Goal: Transaction & Acquisition: Purchase product/service

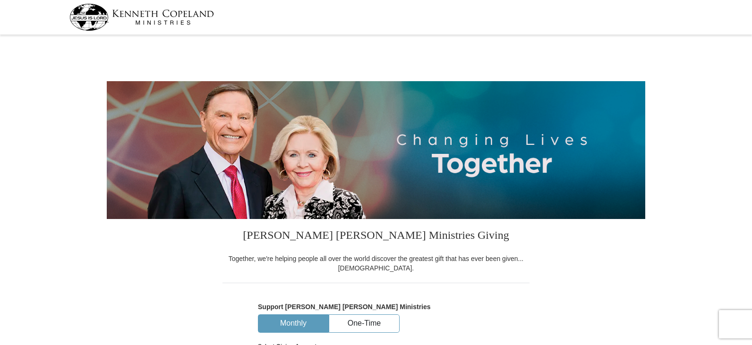
select select "CA"
click at [360, 328] on button "One-Time" at bounding box center [364, 323] width 70 height 17
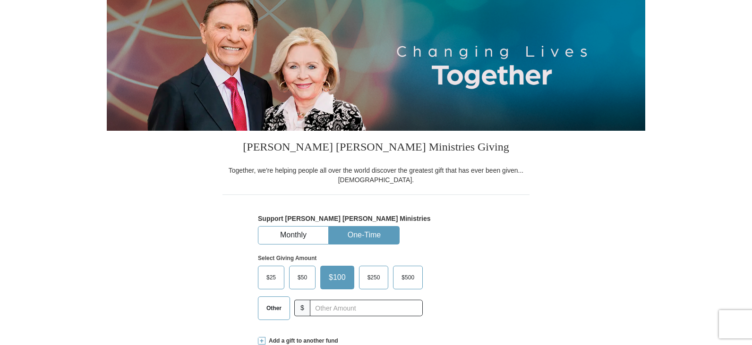
scroll to position [94, 0]
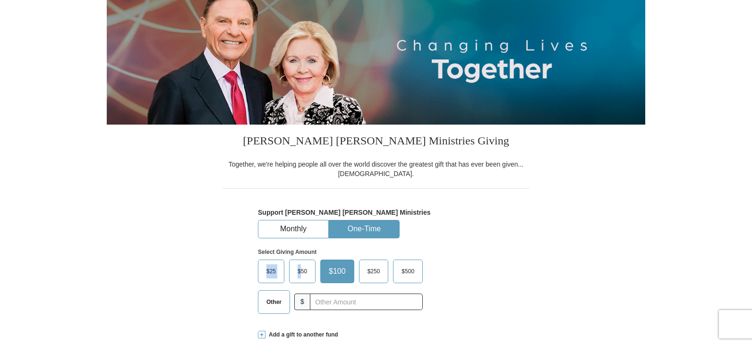
drag, startPoint x: 300, startPoint y: 274, endPoint x: 533, endPoint y: 249, distance: 234.7
click at [342, 276] on span "$100" at bounding box center [337, 272] width 26 height 14
click at [0, 0] on input "$100" at bounding box center [0, 0] width 0 height 0
click at [308, 280] on label "$50" at bounding box center [303, 271] width 26 height 23
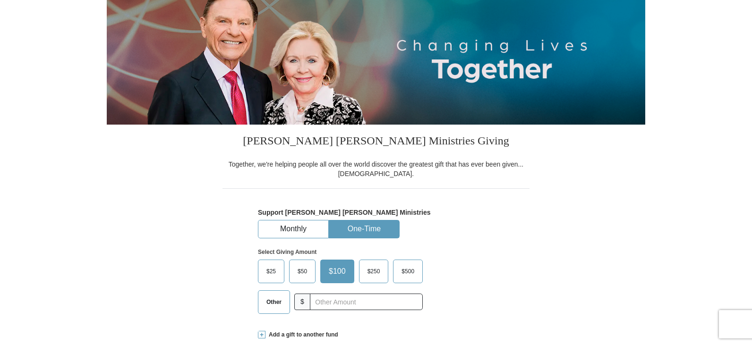
click at [0, 0] on input "$50" at bounding box center [0, 0] width 0 height 0
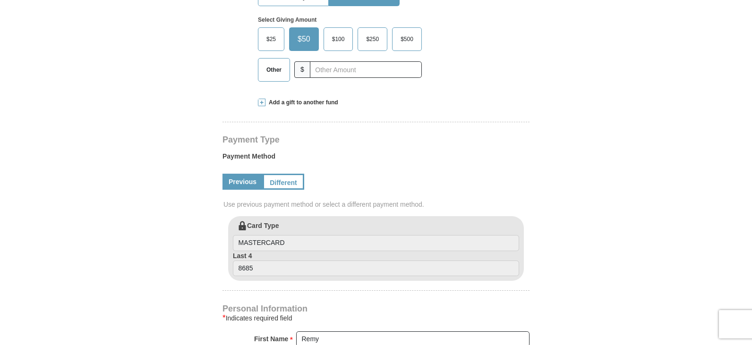
scroll to position [331, 0]
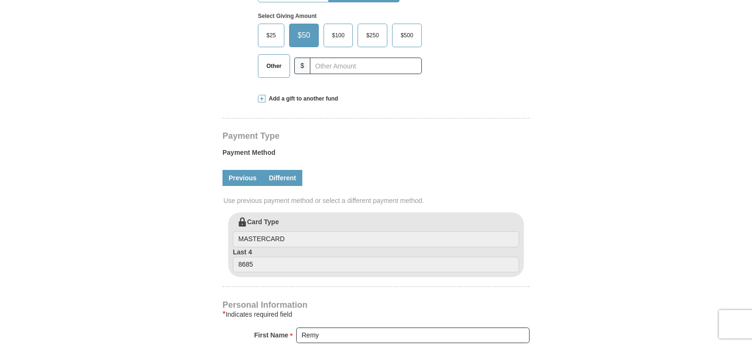
click at [281, 183] on link "Different" at bounding box center [283, 178] width 40 height 16
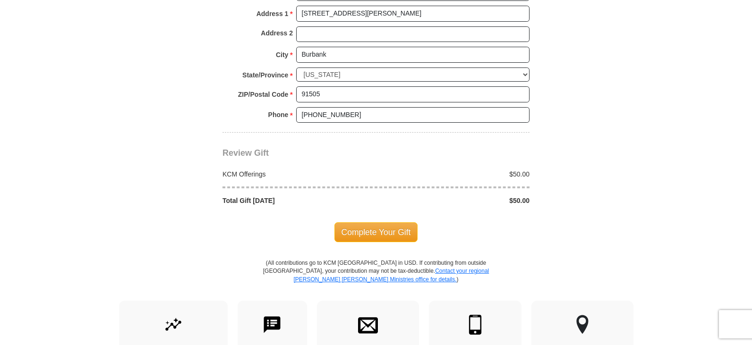
scroll to position [850, 0]
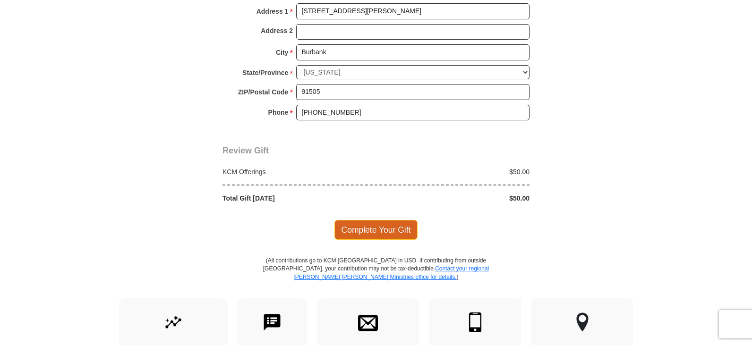
click at [370, 236] on span "Complete Your Gift" at bounding box center [377, 230] width 84 height 20
